Goal: Task Accomplishment & Management: Manage account settings

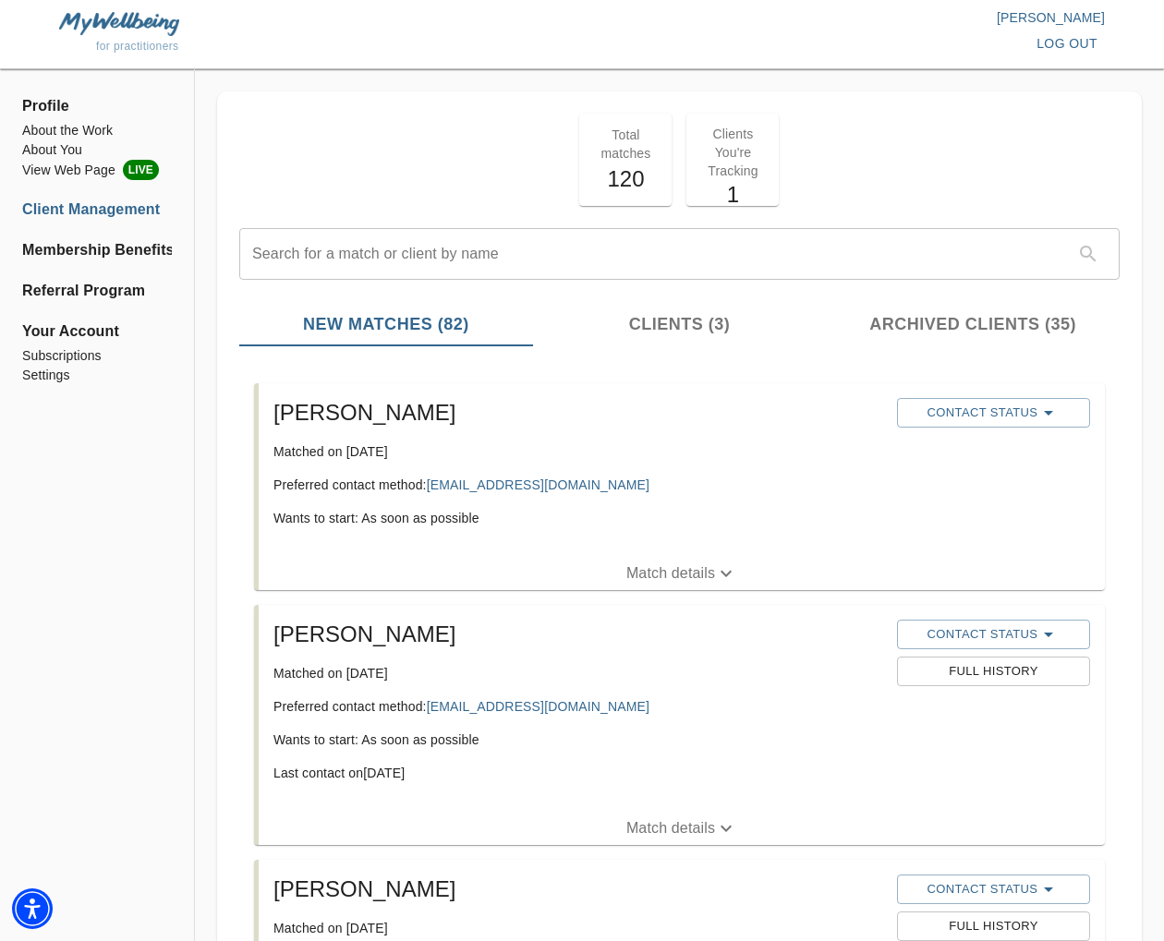
click at [726, 576] on icon "button" at bounding box center [725, 574] width 11 height 6
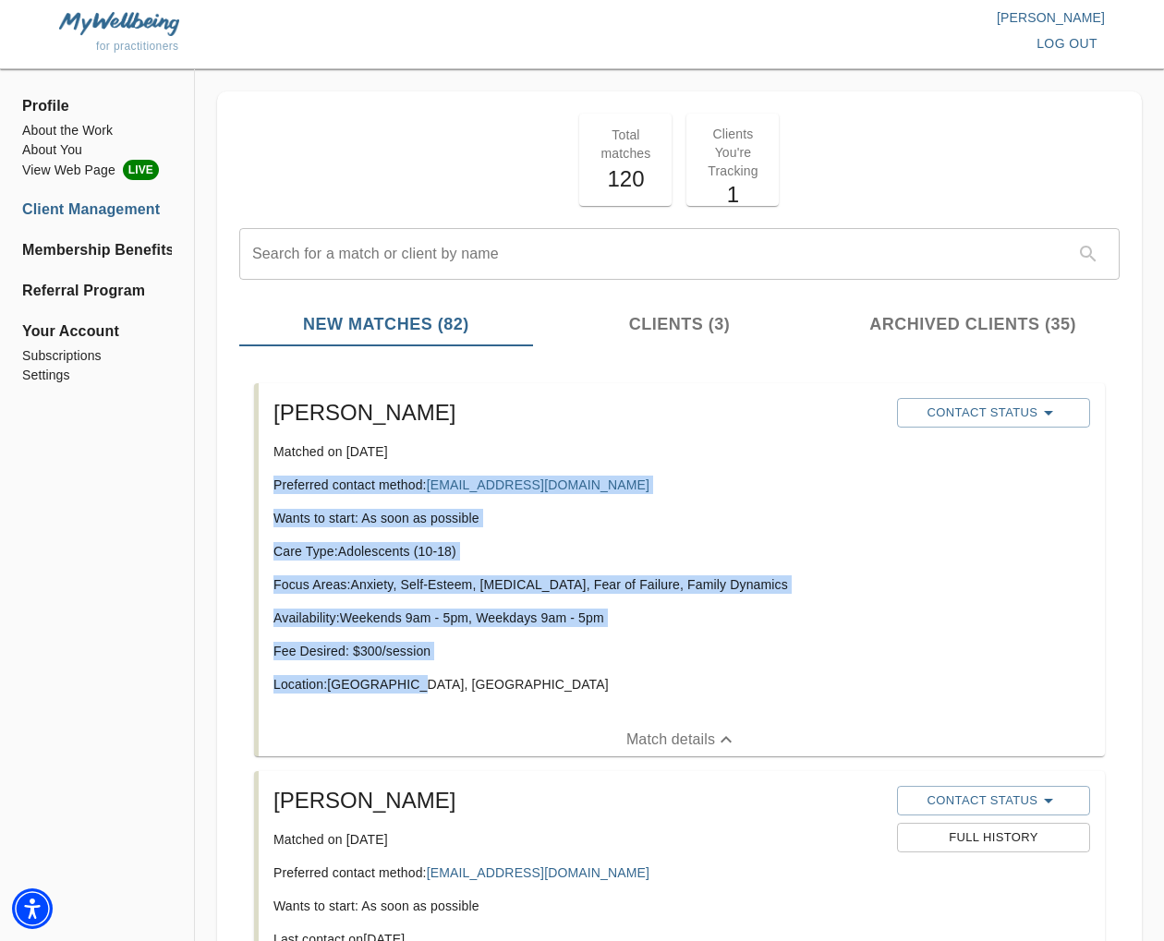
drag, startPoint x: 432, startPoint y: 684, endPoint x: 271, endPoint y: 483, distance: 258.2
click at [271, 483] on div "[PERSON_NAME] Matched on [DATE] Preferred contact method: [EMAIL_ADDRESS][DOMAI…" at bounding box center [577, 553] width 623 height 325
copy div "Preferred contact method: [EMAIL_ADDRESS][DOMAIN_NAME] Wants to start: As soon …"
click at [617, 501] on div "[PERSON_NAME] Matched on [DATE] Preferred contact method: [EMAIL_ADDRESS][DOMAI…" at bounding box center [577, 553] width 623 height 325
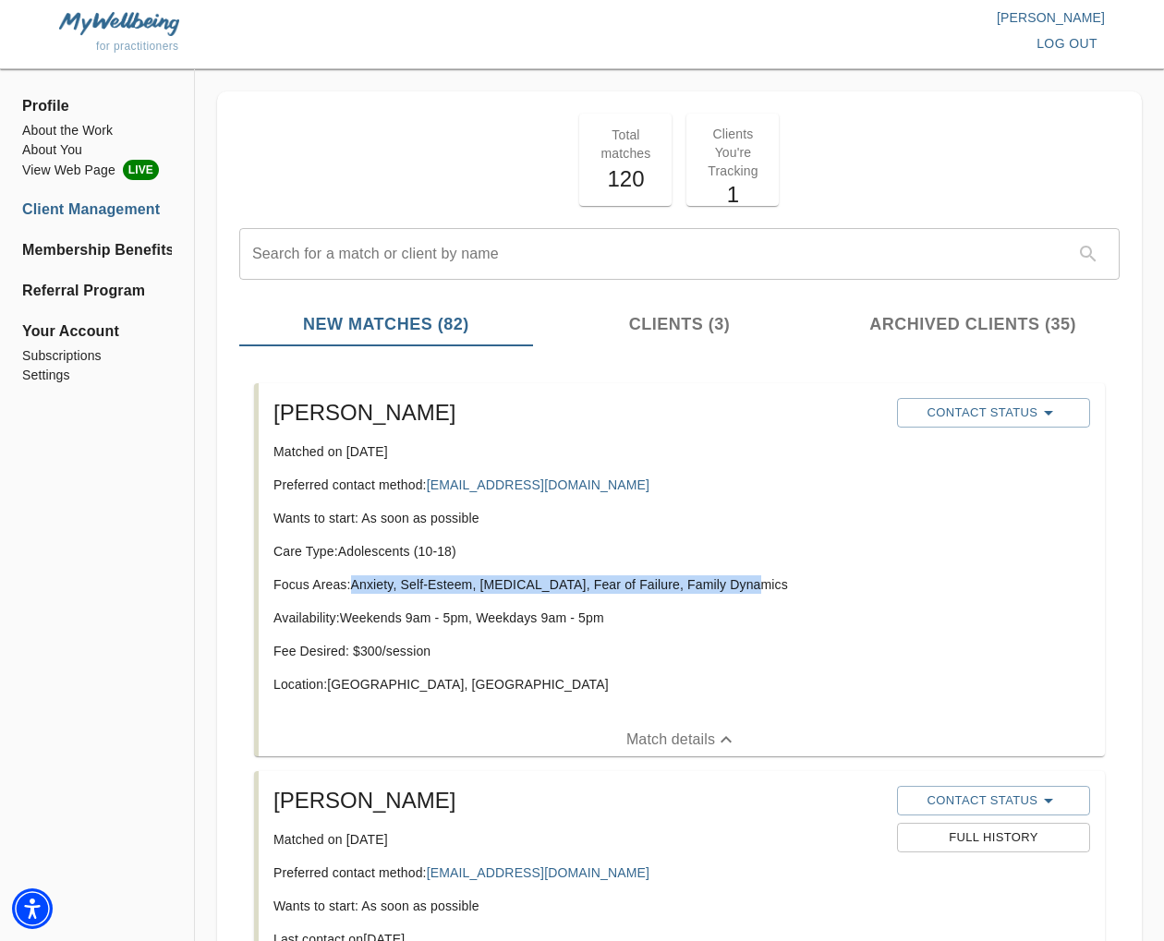
drag, startPoint x: 750, startPoint y: 588, endPoint x: 359, endPoint y: 587, distance: 390.6
click at [355, 588] on p "Focus Areas: Anxiety, Self-Esteem, [MEDICAL_DATA], Fear of Failure, Family Dyna…" at bounding box center [577, 584] width 609 height 18
copy p "Anxiety, Self-Esteem, [MEDICAL_DATA], Fear of Failure, Family Dynamics"
click at [969, 411] on span "Contact Status" at bounding box center [993, 413] width 175 height 22
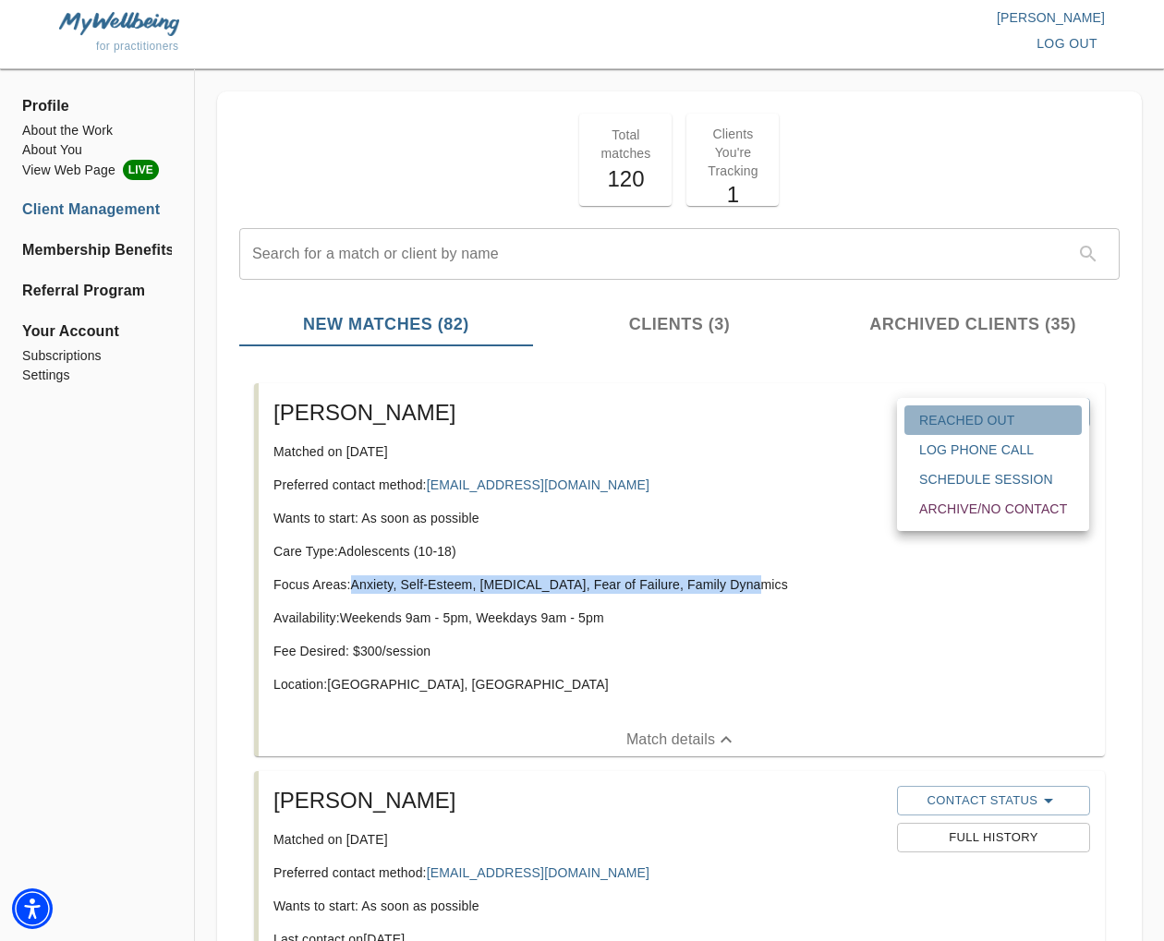
click at [992, 411] on span "Reached Out" at bounding box center [993, 420] width 148 height 18
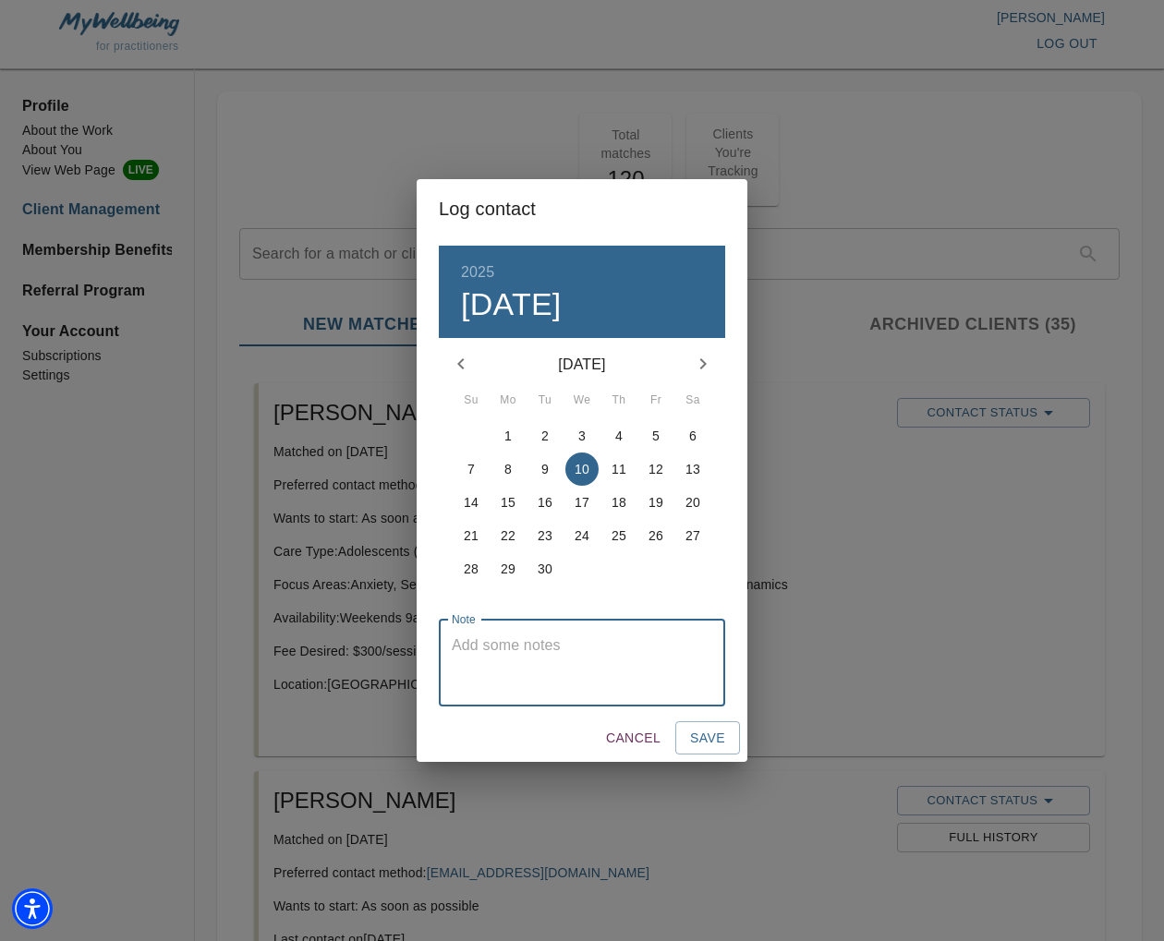
click at [551, 658] on textarea at bounding box center [582, 662] width 260 height 53
type textarea "initial email sent"
click at [700, 738] on span "Save" at bounding box center [707, 738] width 35 height 23
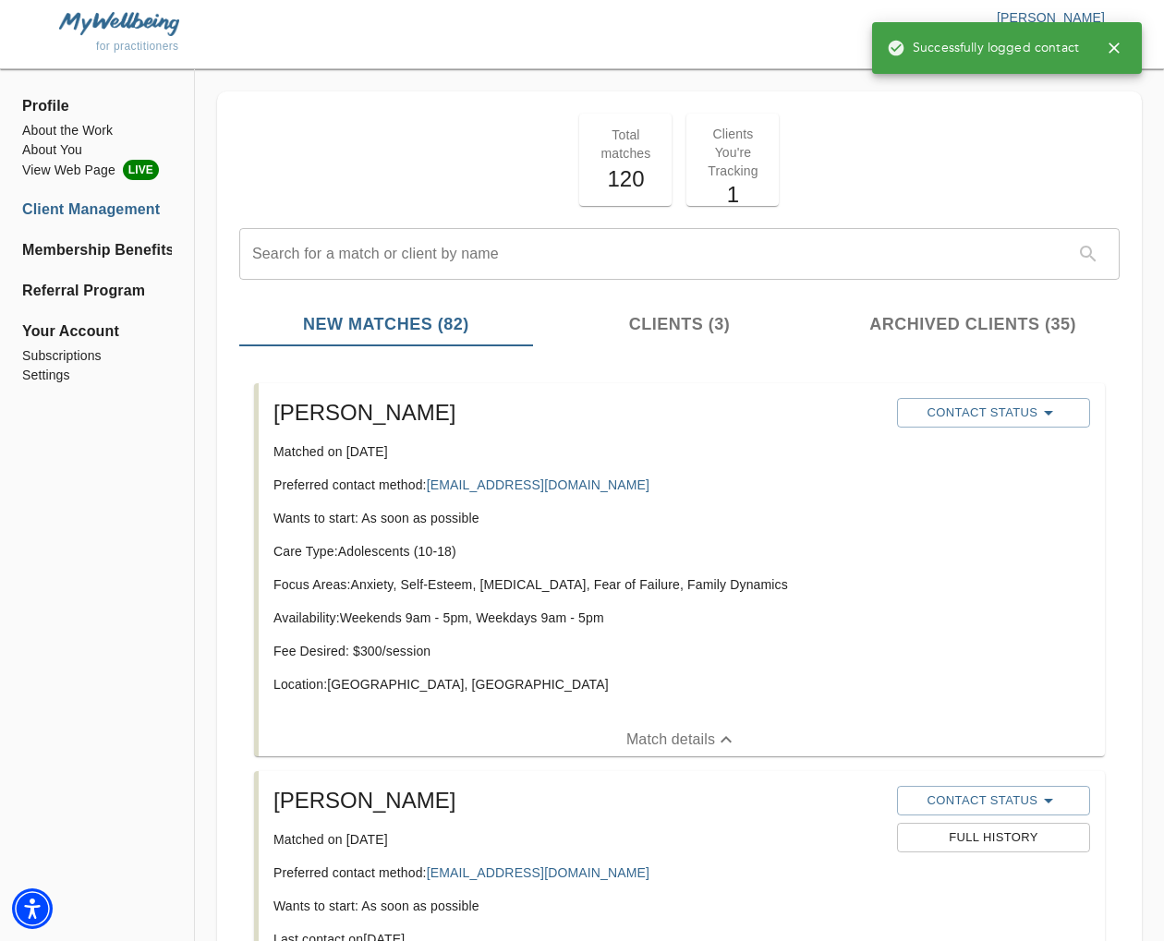
click at [1117, 49] on icon "button" at bounding box center [1114, 48] width 18 height 18
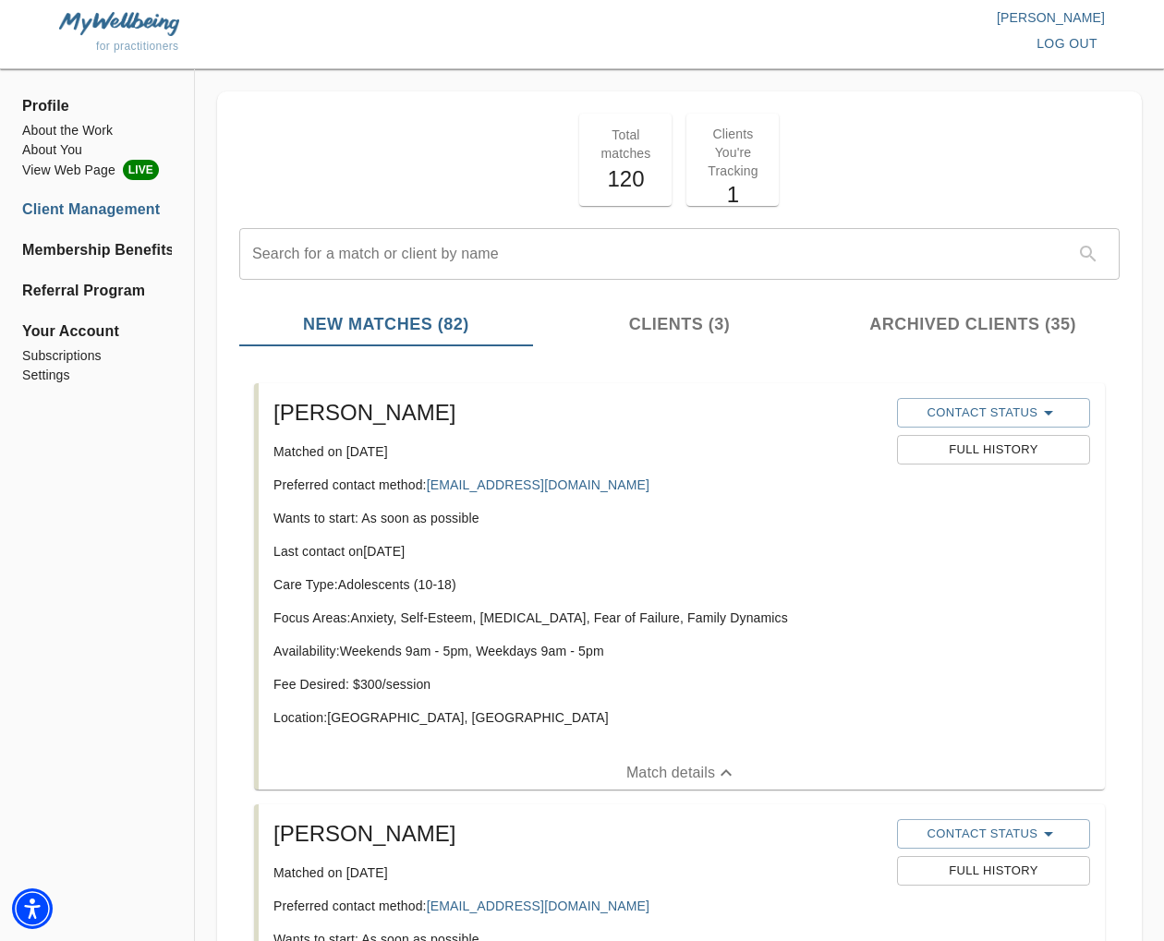
click at [1067, 37] on span "log out" at bounding box center [1066, 43] width 61 height 23
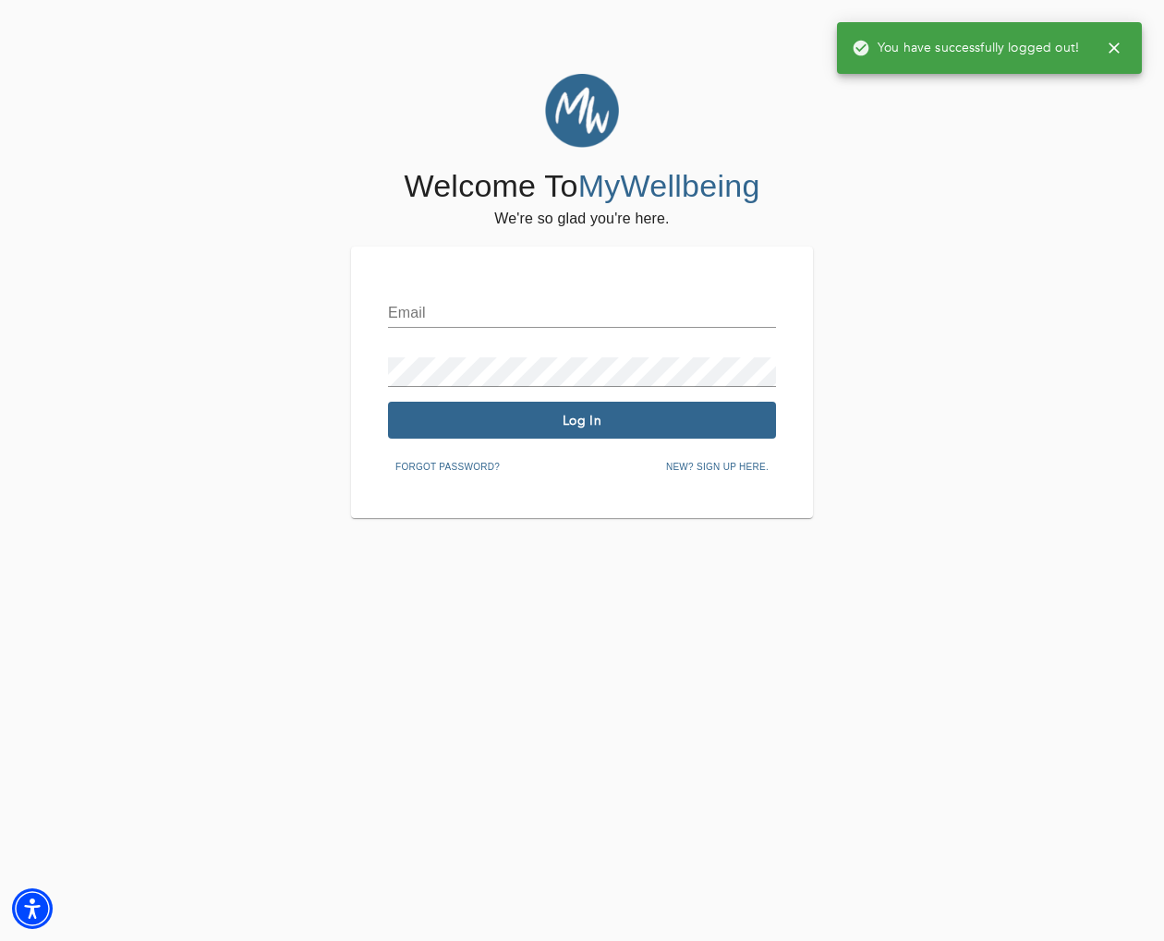
type input "[EMAIL_ADDRESS][DOMAIN_NAME]"
